Goal: Feedback & Contribution: Contribute content

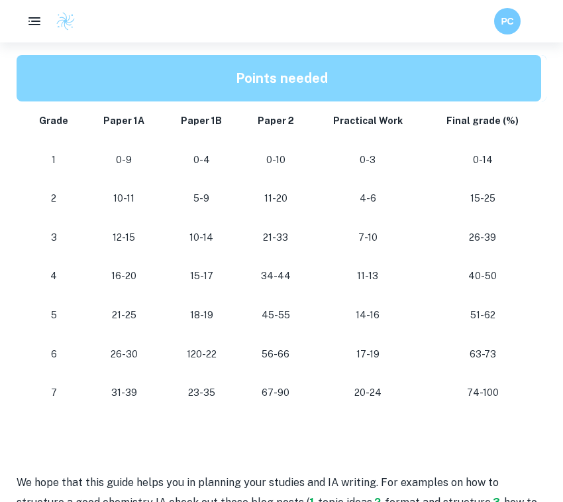
scroll to position [1171, 0]
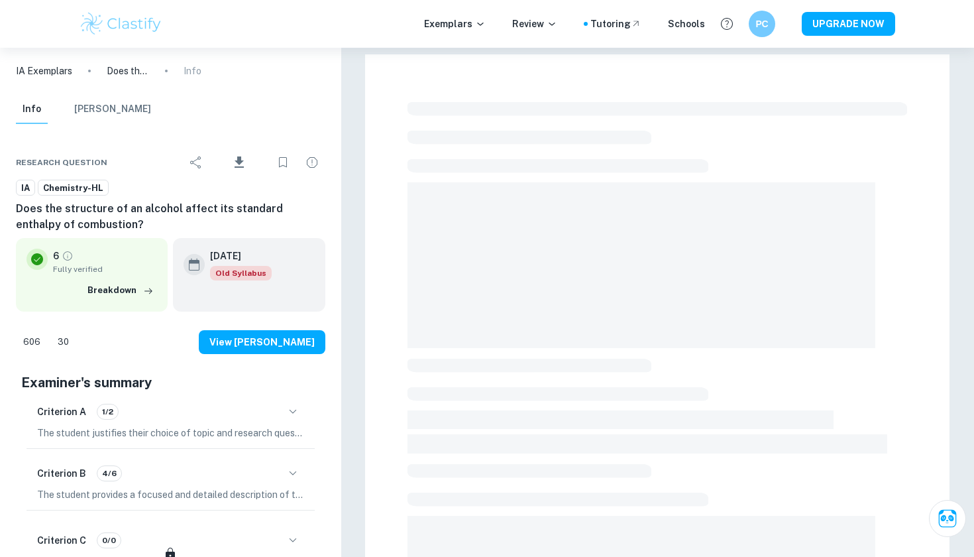
checkbox input "true"
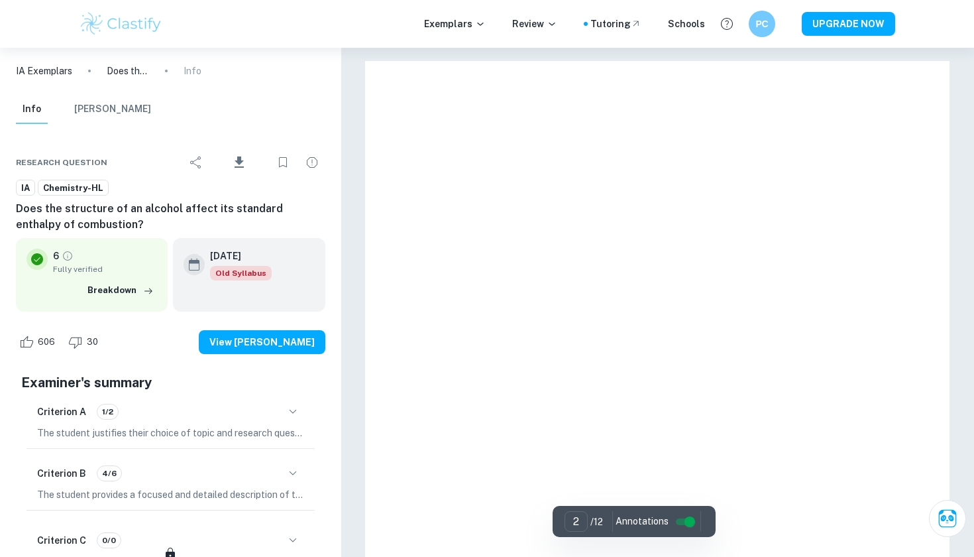
type input "1"
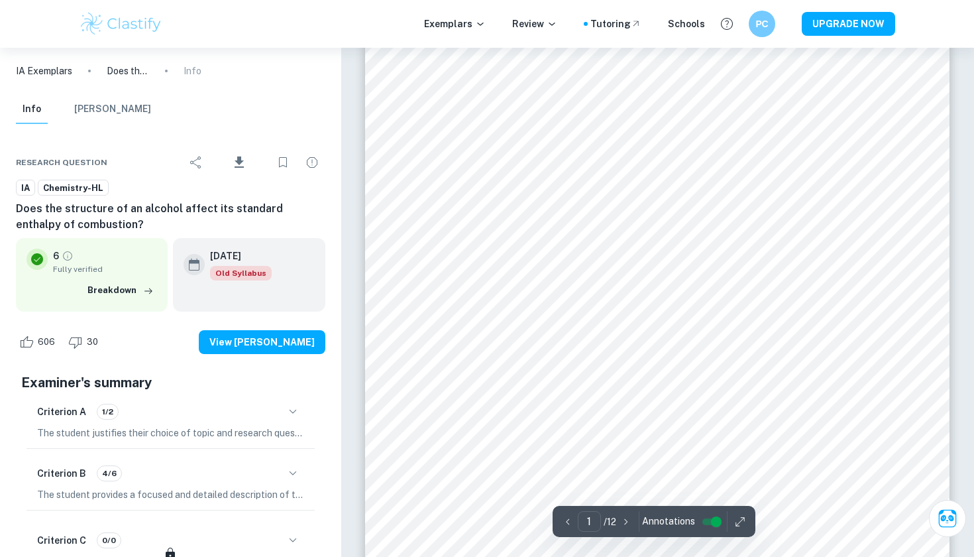
scroll to position [264, 0]
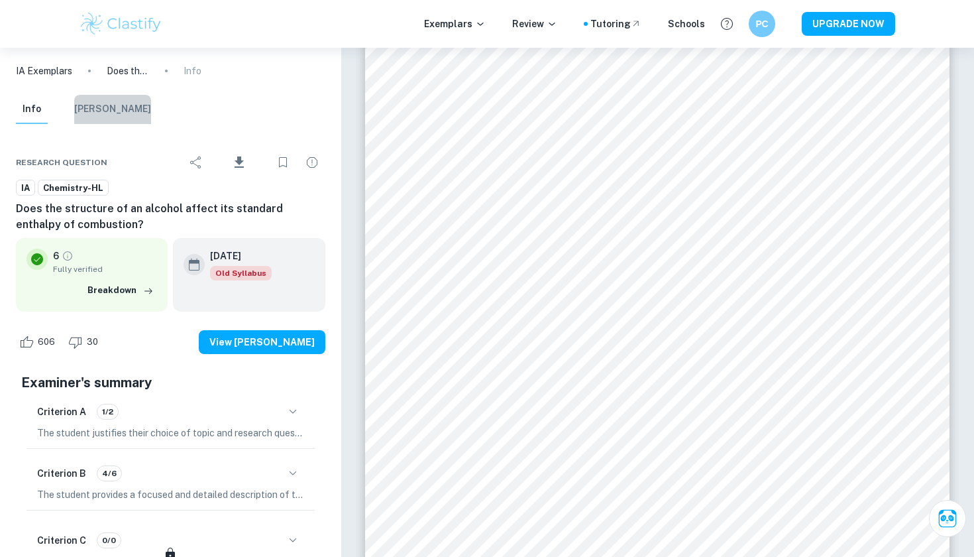
click at [129, 111] on button "Mark Scheme" at bounding box center [112, 109] width 77 height 29
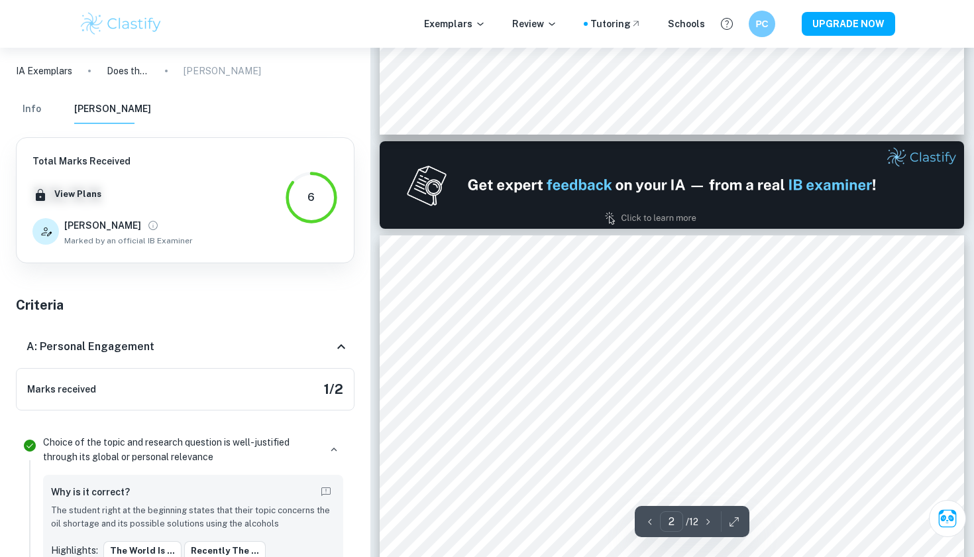
type input "1"
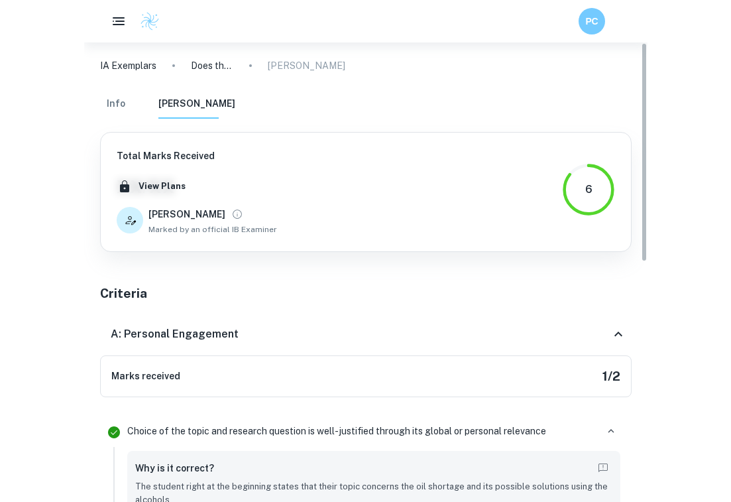
scroll to position [0, 0]
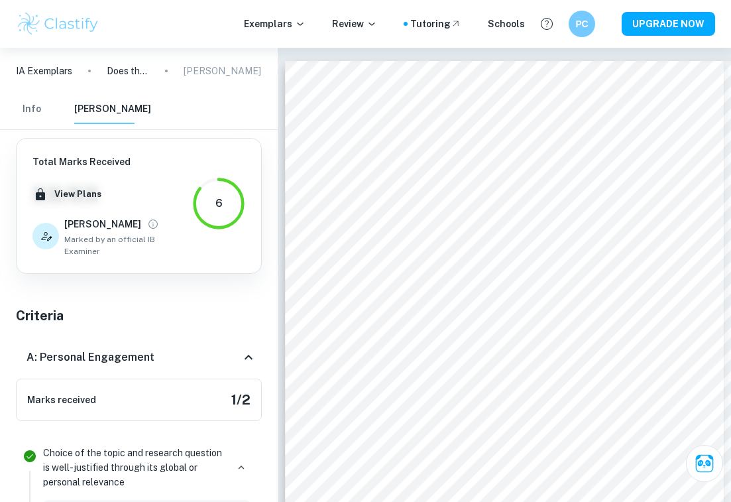
click at [57, 71] on p "IA Exemplars" at bounding box center [44, 71] width 56 height 15
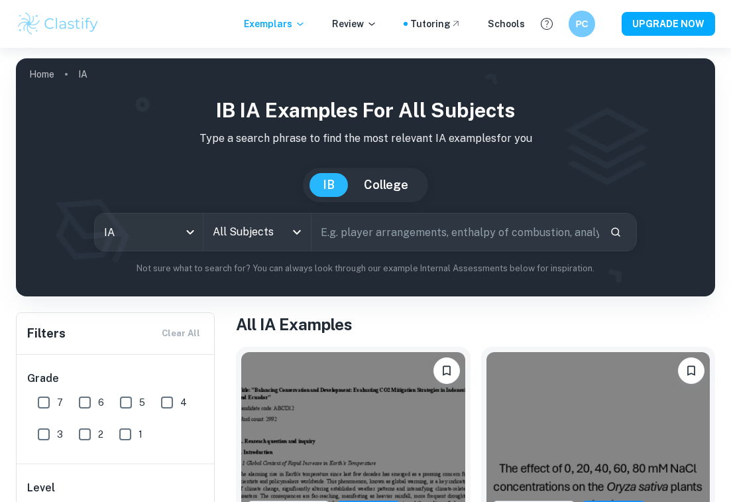
scroll to position [140, 0]
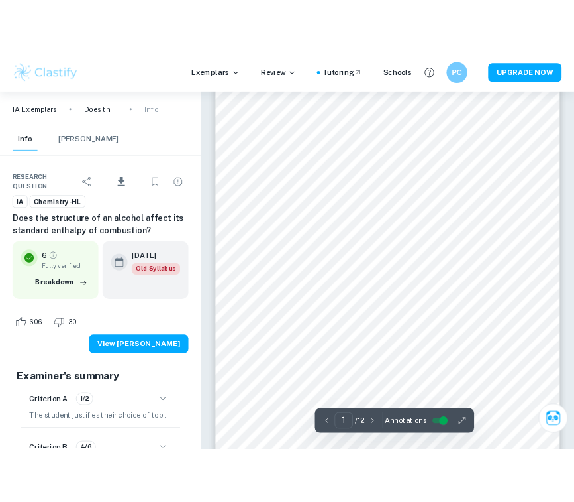
scroll to position [187, 0]
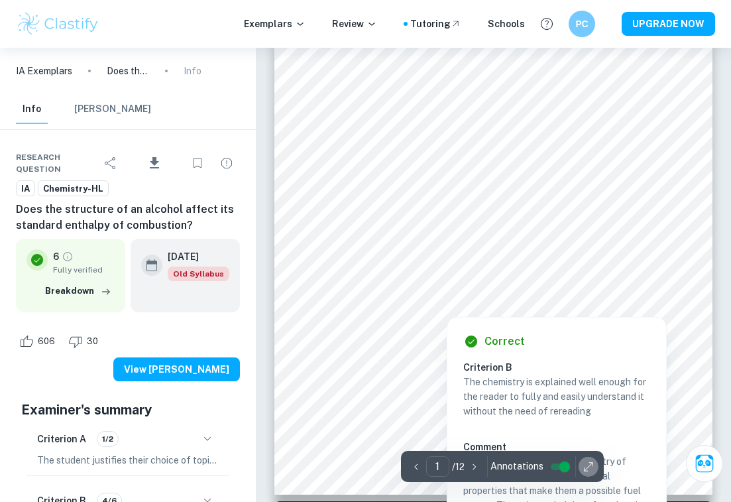
click at [585, 470] on icon "button" at bounding box center [588, 466] width 13 height 13
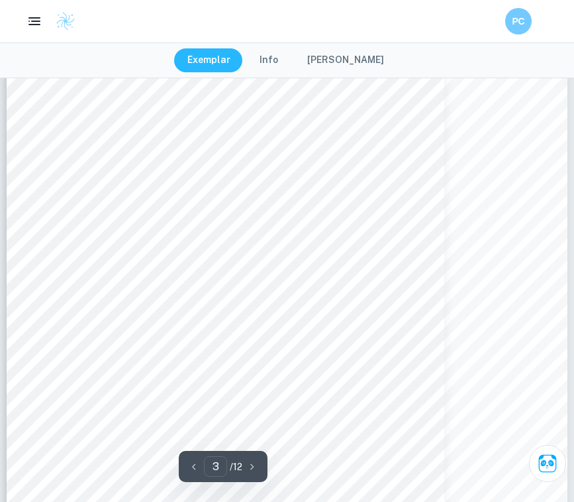
scroll to position [1907, 0]
type input "2"
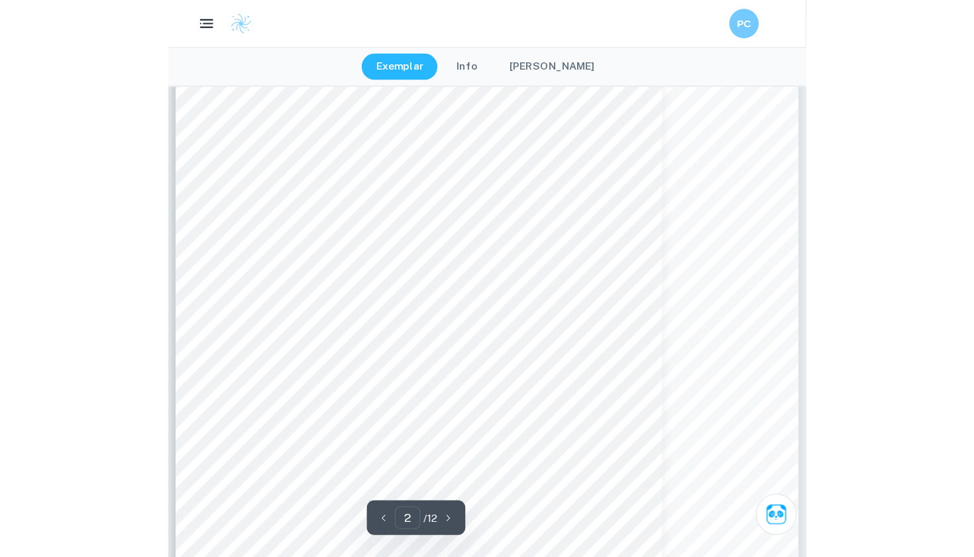
scroll to position [947, 0]
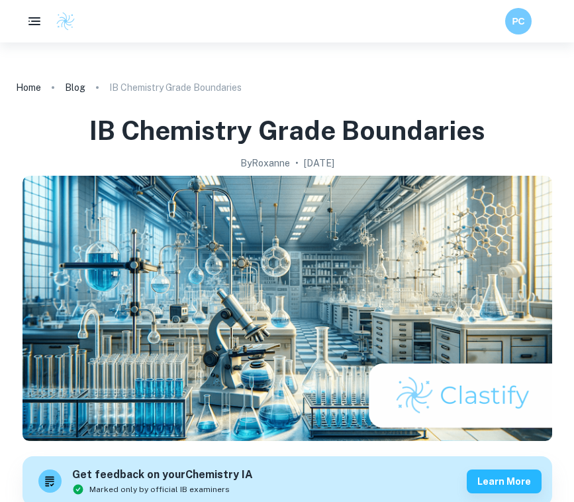
scroll to position [1171, 0]
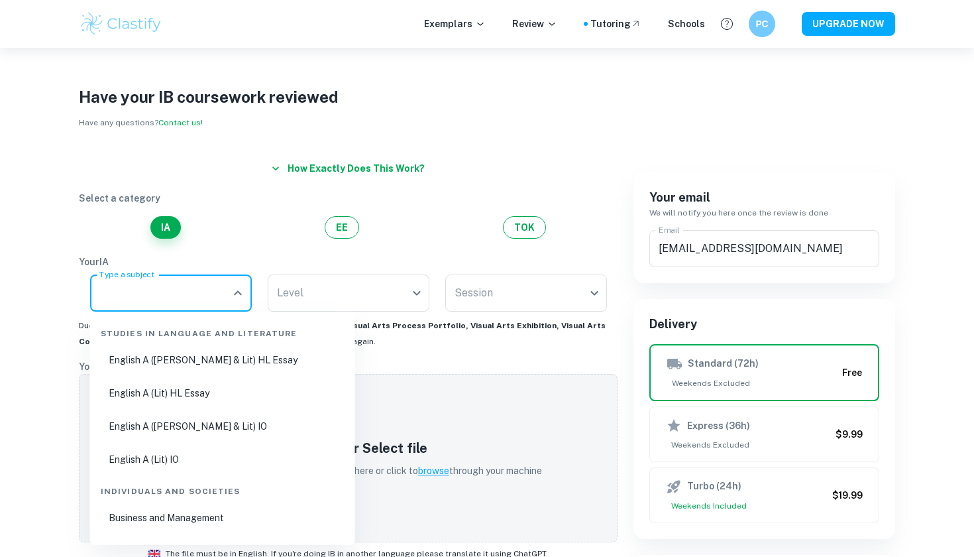
click at [203, 297] on input "Type a subject" at bounding box center [161, 292] width 130 height 25
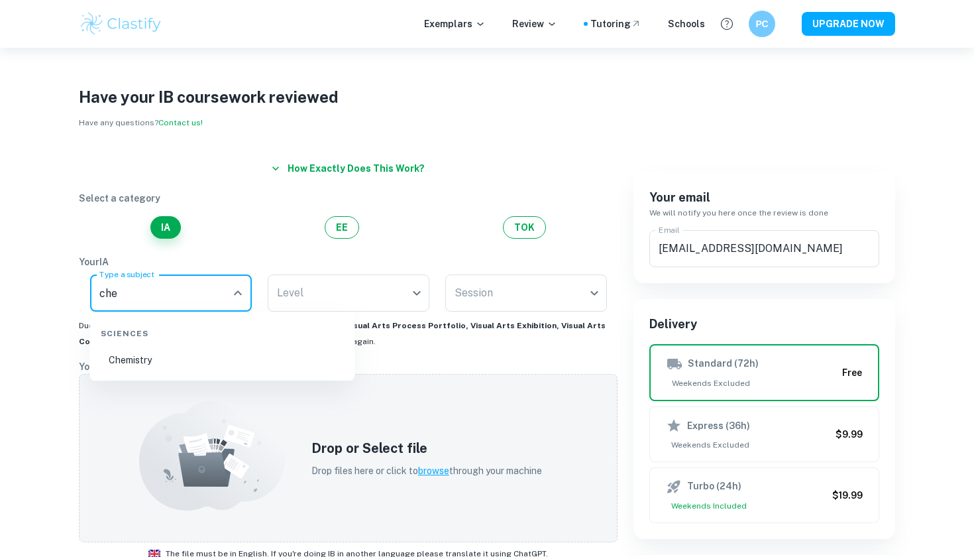
type input "chem"
click at [173, 353] on li "Chemistry" at bounding box center [222, 360] width 254 height 30
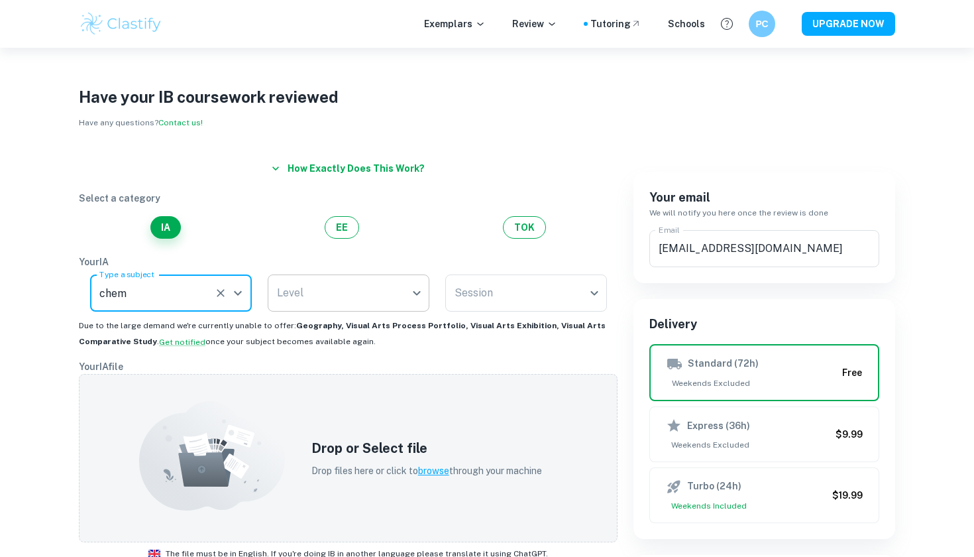
click at [295, 299] on body "We value your privacy We use cookies to enhance your browsing experience, serve…" at bounding box center [487, 326] width 974 height 557
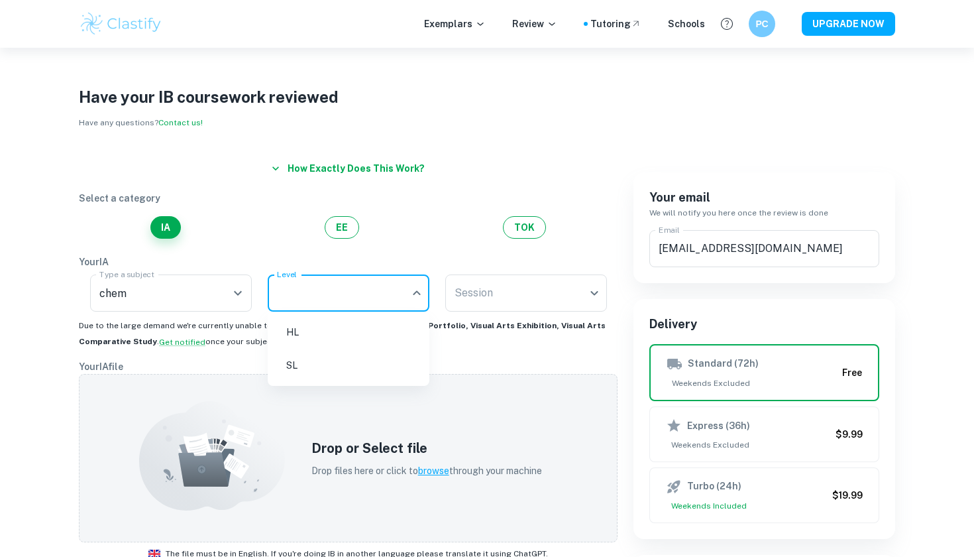
click at [290, 327] on li "HL" at bounding box center [348, 332] width 151 height 30
click at [478, 289] on body "We value your privacy We use cookies to enhance your browsing experience, serve…" at bounding box center [487, 326] width 974 height 557
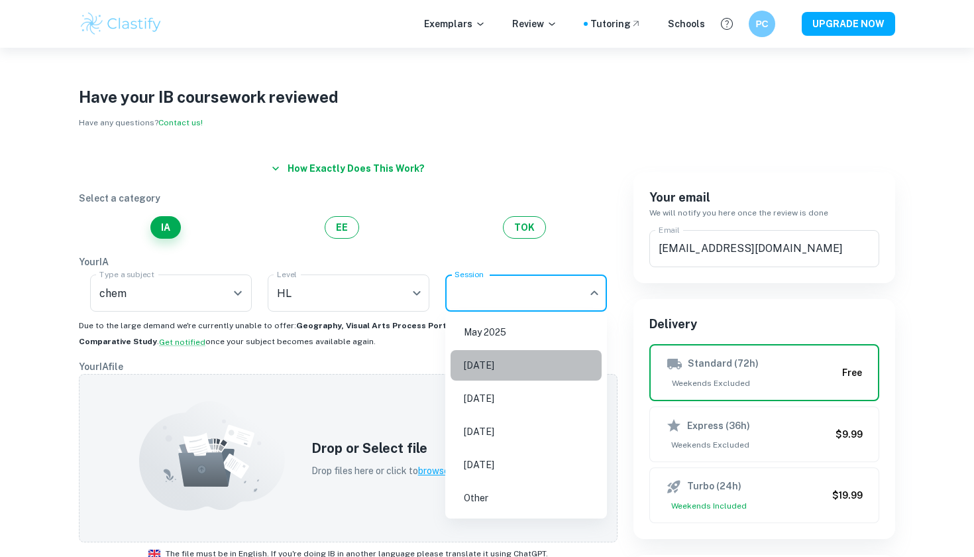
click at [485, 368] on li "November 2025" at bounding box center [526, 365] width 151 height 30
